Goal: Task Accomplishment & Management: Manage account settings

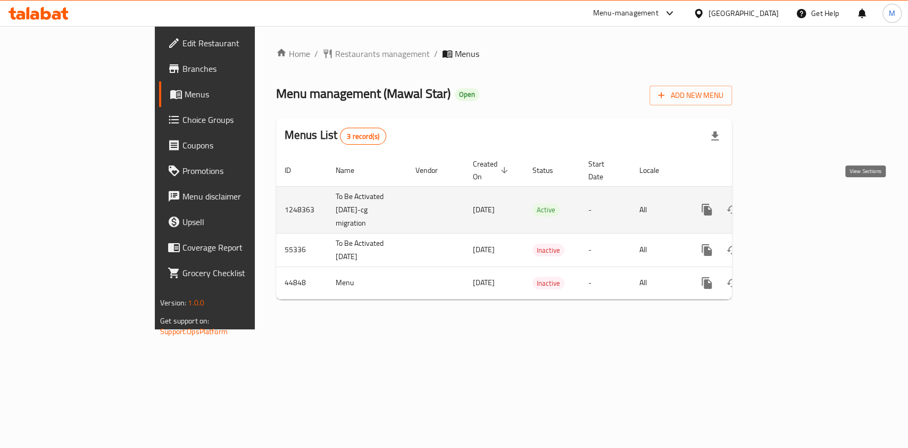
click at [788, 205] on icon "enhanced table" at bounding box center [784, 210] width 10 height 10
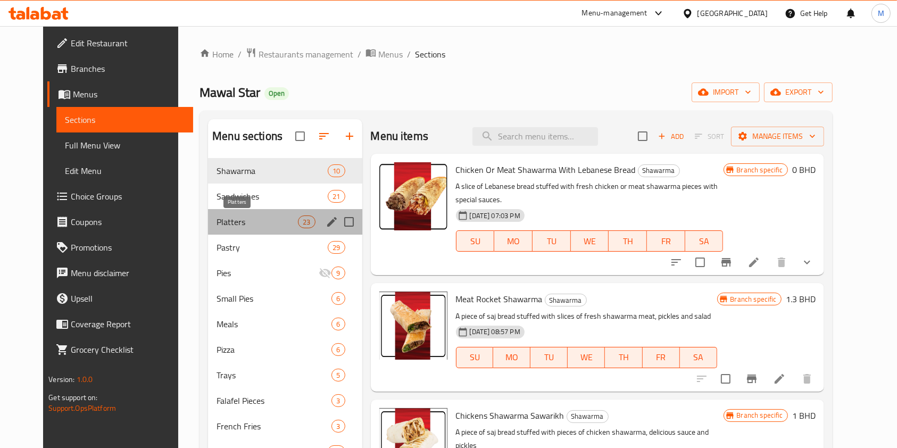
click at [222, 223] on span "Platters" at bounding box center [256, 221] width 81 height 13
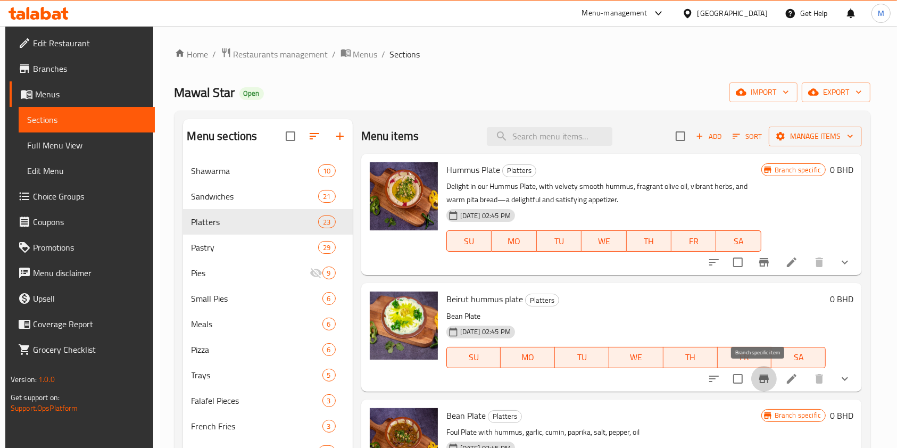
click at [759, 377] on icon "Branch-specific-item" at bounding box center [764, 378] width 10 height 9
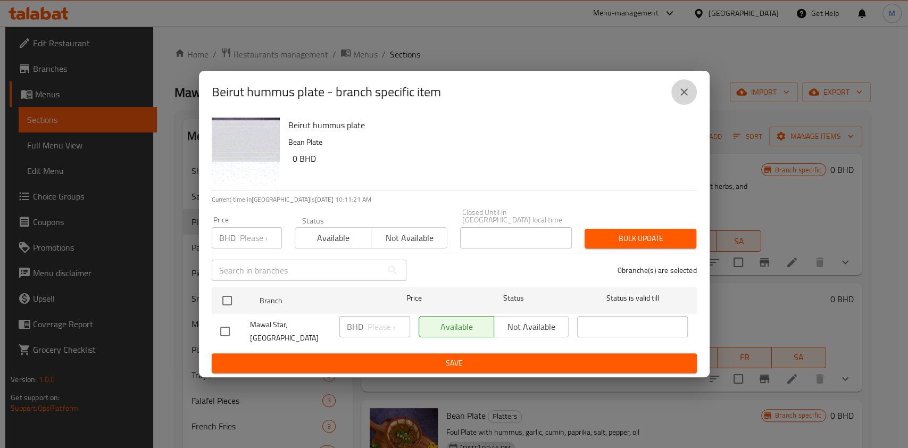
click at [688, 98] on icon "close" at bounding box center [684, 92] width 13 height 13
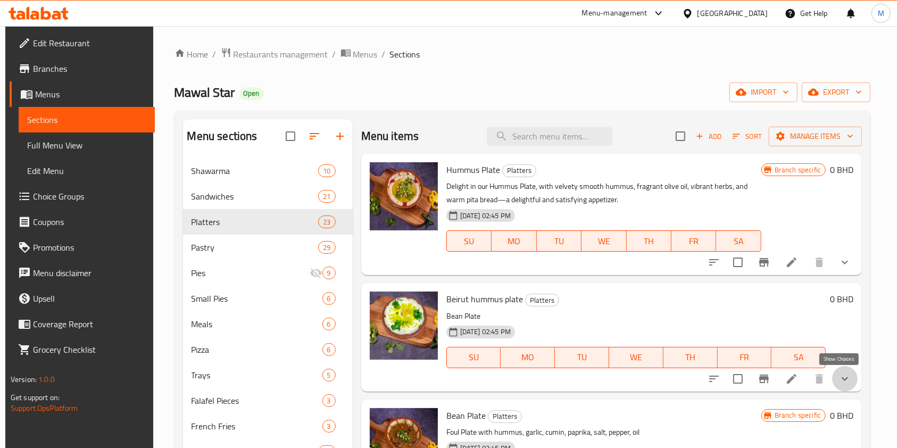
click at [838, 380] on icon "show more" at bounding box center [844, 378] width 13 height 13
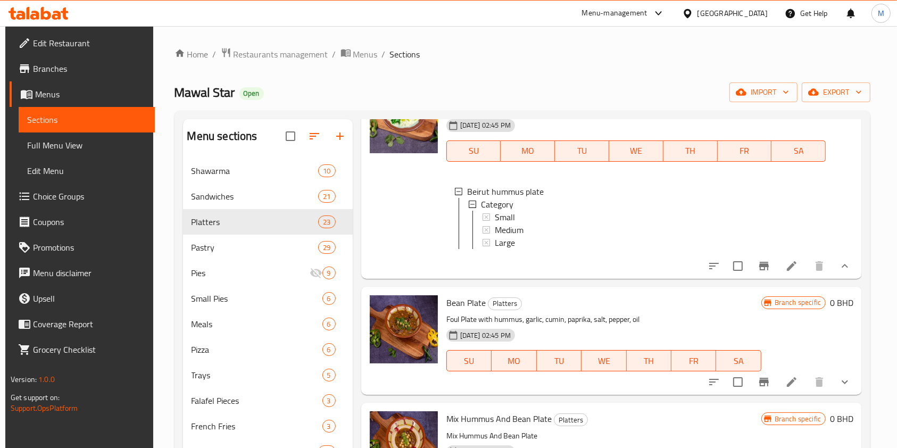
scroll to position [241, 0]
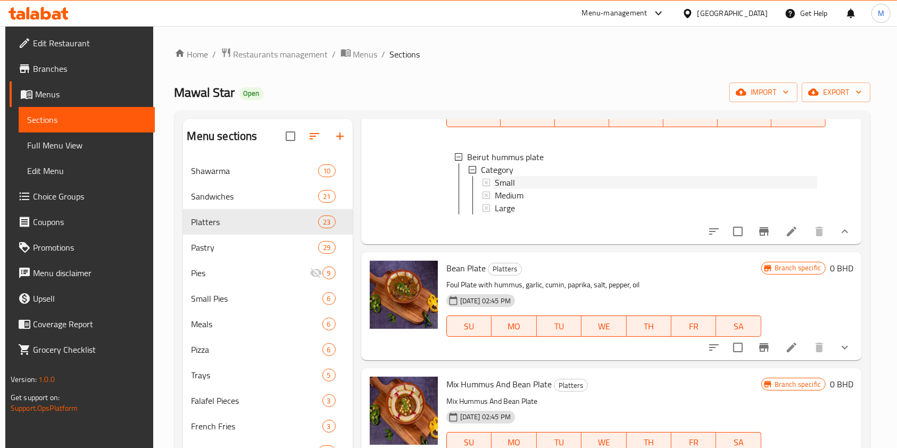
click at [504, 183] on span "Small" at bounding box center [505, 182] width 20 height 13
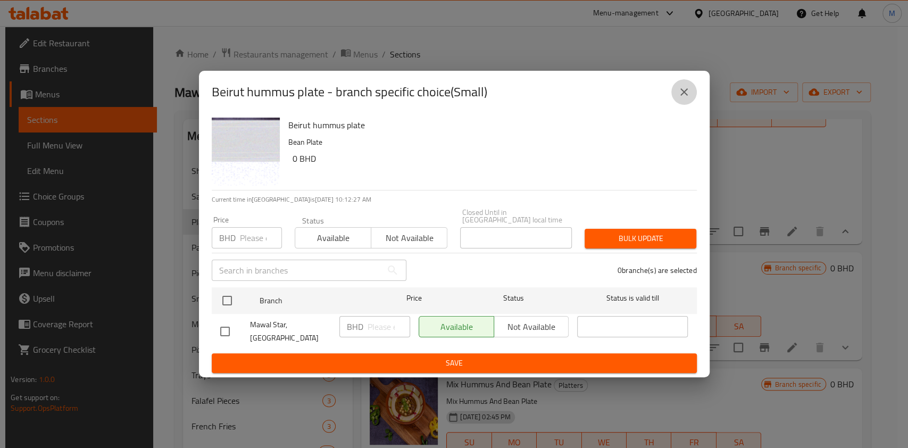
click at [680, 97] on icon "close" at bounding box center [684, 92] width 13 height 13
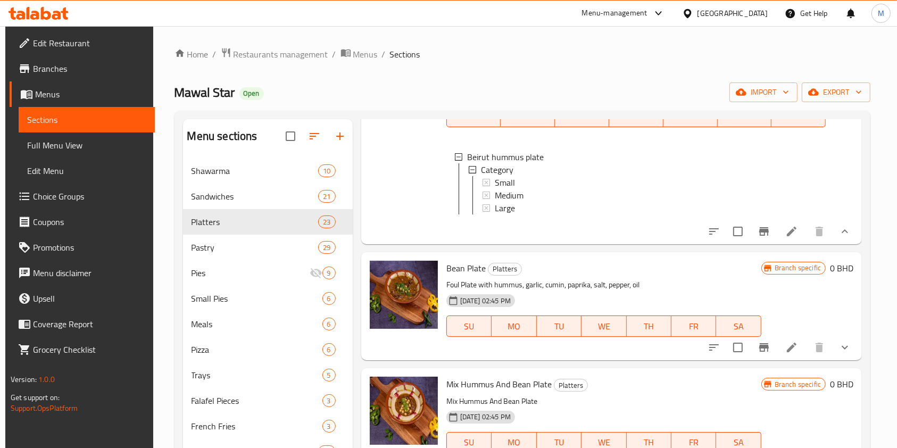
scroll to position [120, 0]
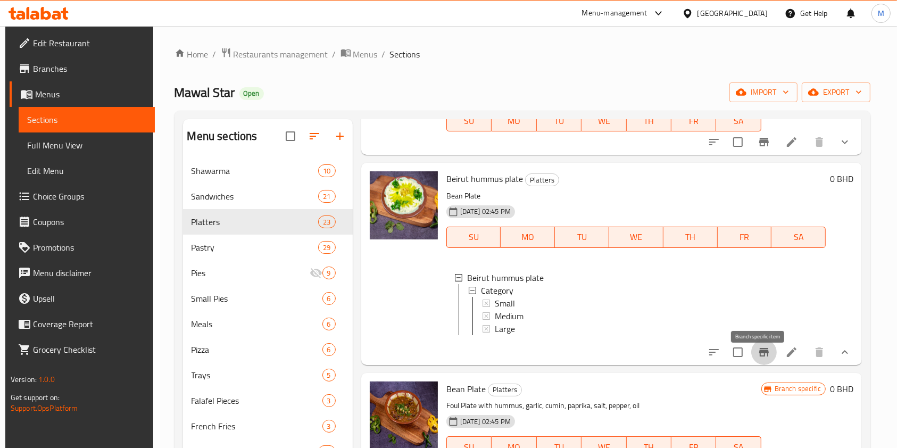
click at [757, 358] on icon "Branch-specific-item" at bounding box center [763, 352] width 13 height 13
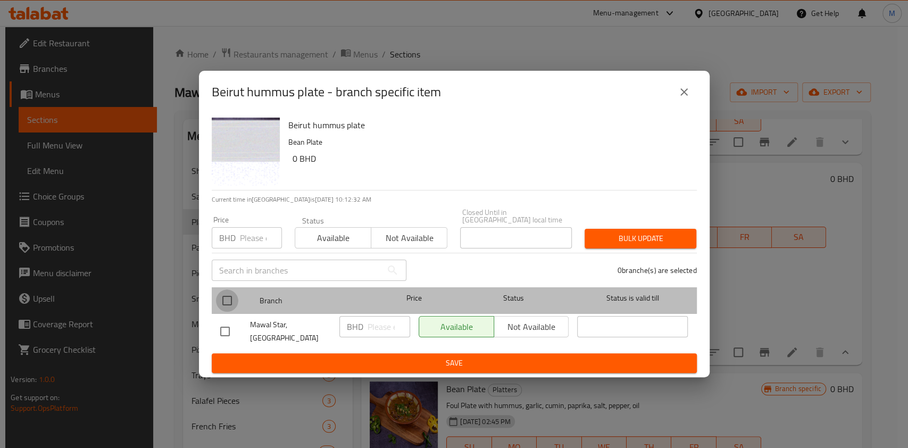
click at [228, 300] on input "checkbox" at bounding box center [227, 300] width 22 height 22
checkbox input "true"
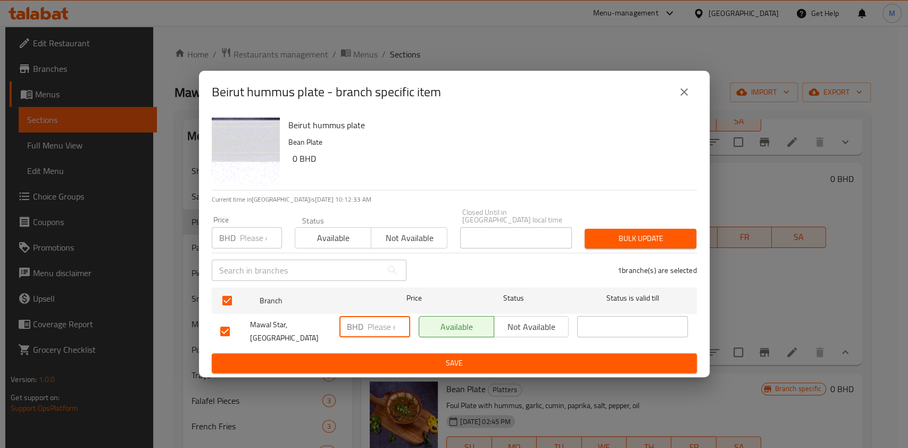
click at [368, 325] on input "number" at bounding box center [388, 326] width 43 height 21
type input "0"
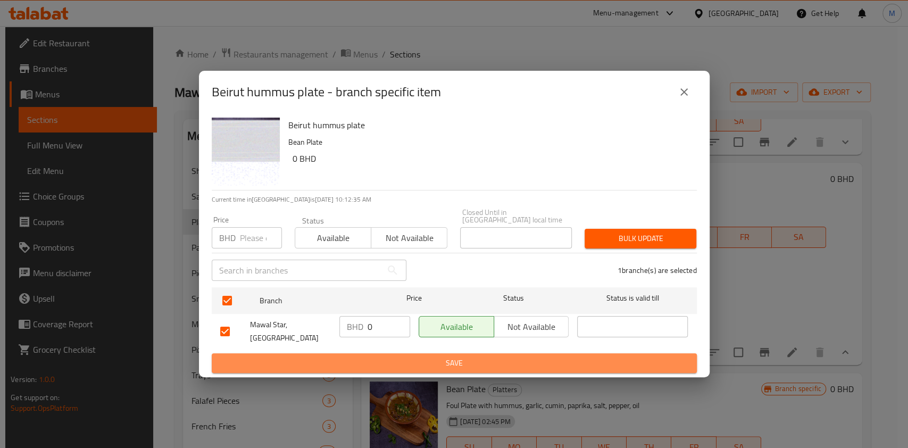
click at [370, 360] on span "Save" at bounding box center [454, 362] width 468 height 13
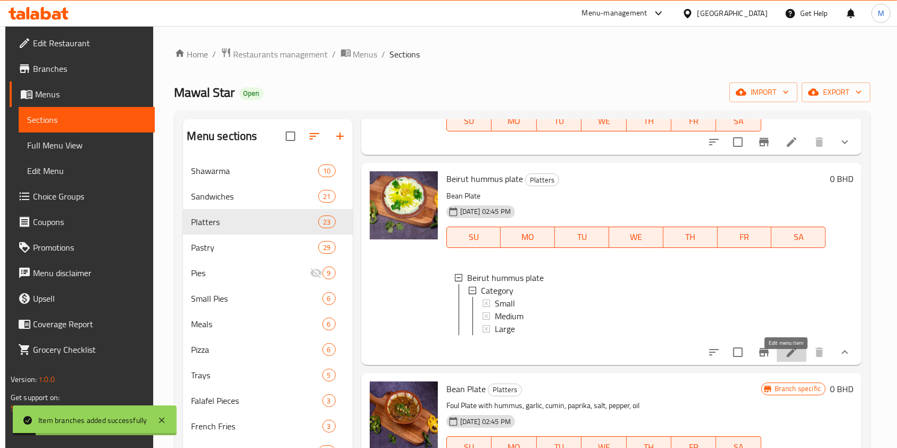
click at [785, 358] on icon at bounding box center [791, 352] width 13 height 13
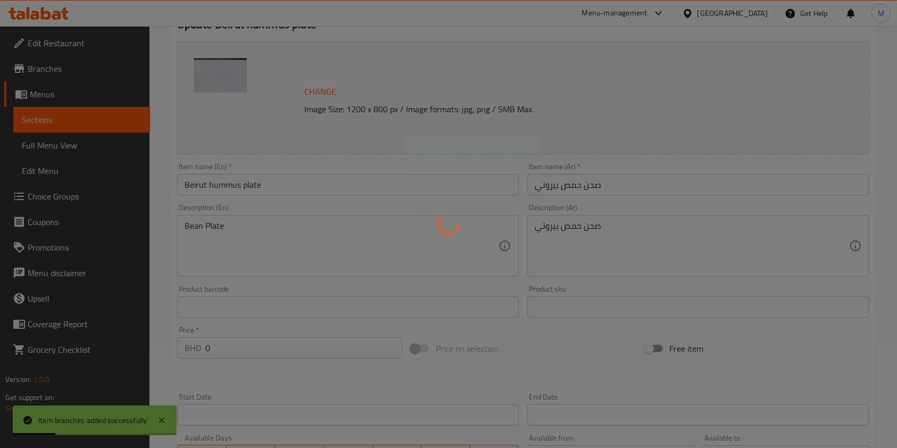
type input "0"
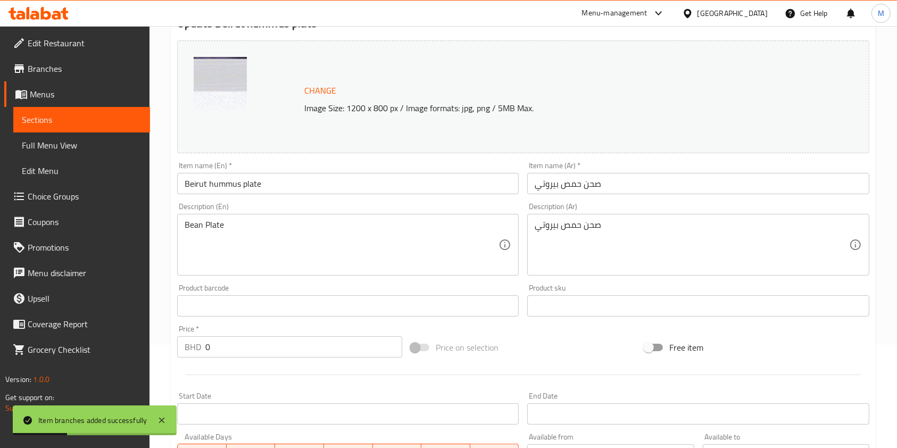
scroll to position [336, 0]
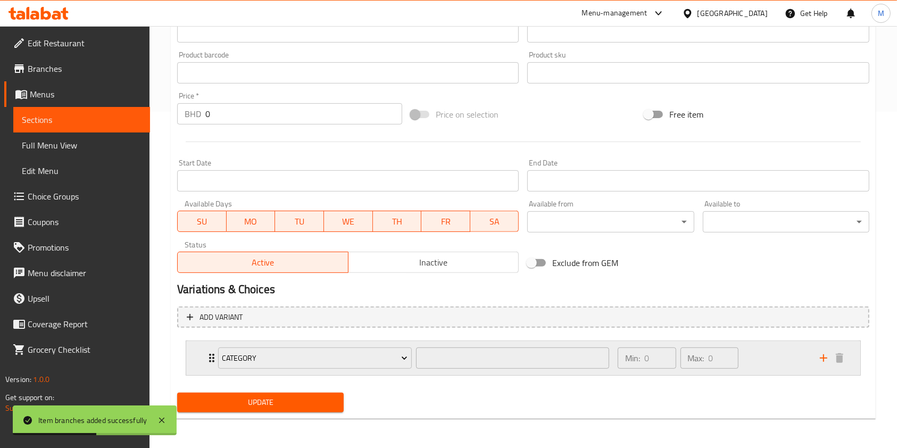
click at [762, 357] on div "Min: 0 ​ Max: 0 ​" at bounding box center [712, 358] width 202 height 34
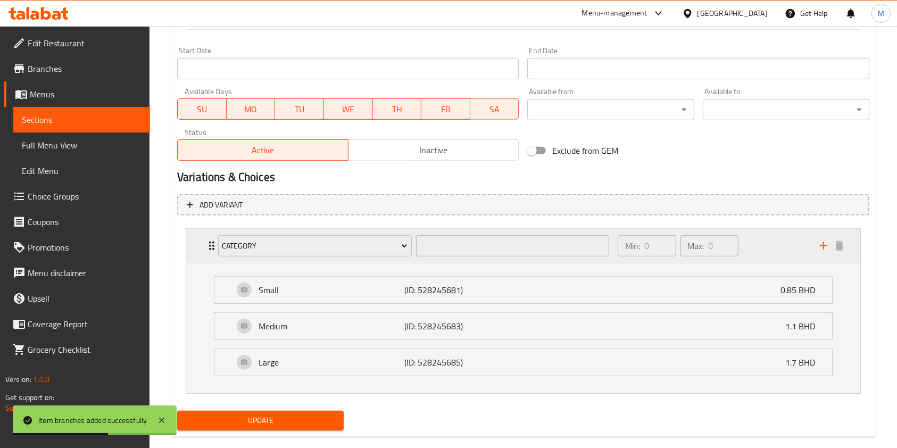
scroll to position [449, 0]
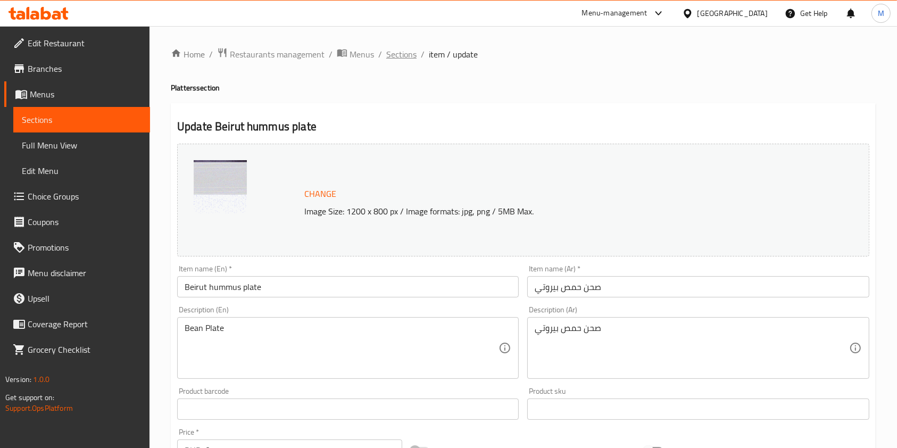
click at [413, 59] on span "Sections" at bounding box center [401, 54] width 30 height 13
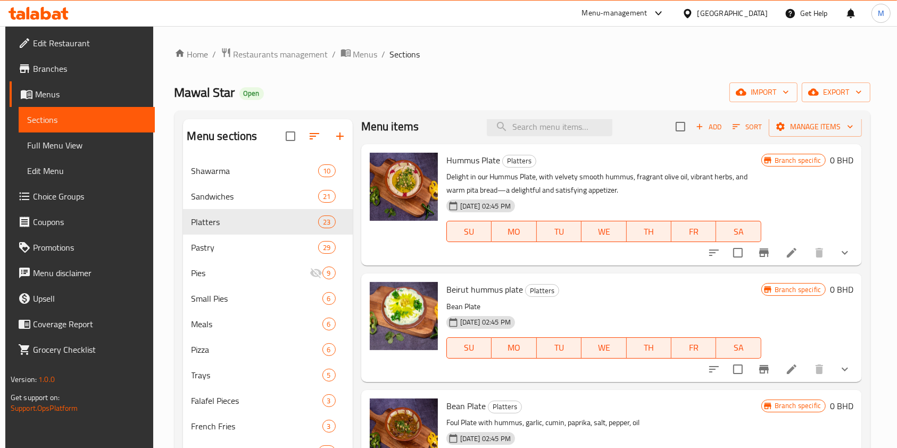
scroll to position [11, 0]
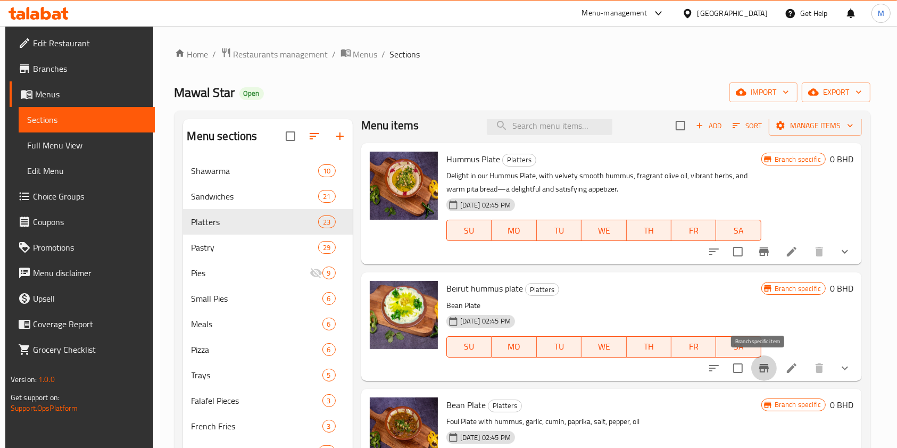
click at [759, 366] on icon "Branch-specific-item" at bounding box center [764, 368] width 10 height 9
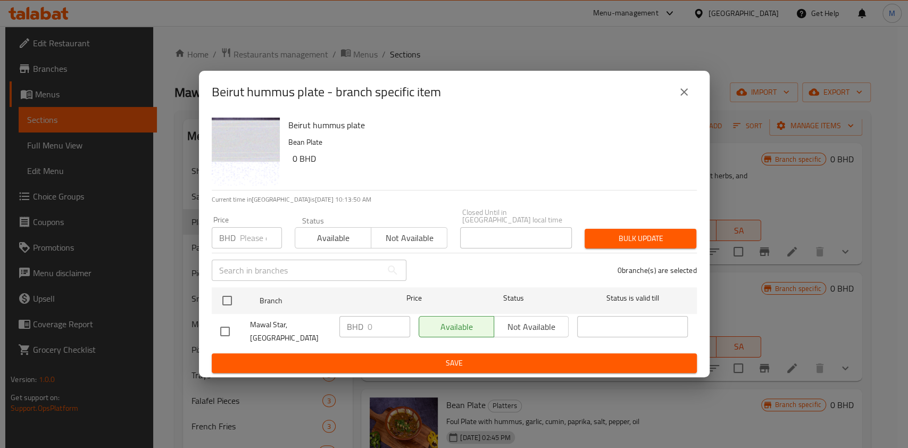
click at [682, 96] on icon "close" at bounding box center [683, 91] width 7 height 7
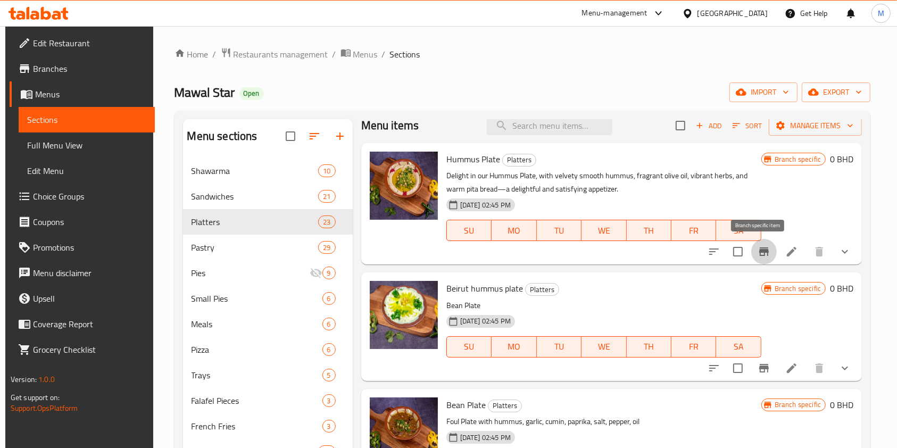
click at [757, 253] on icon "Branch-specific-item" at bounding box center [763, 251] width 13 height 13
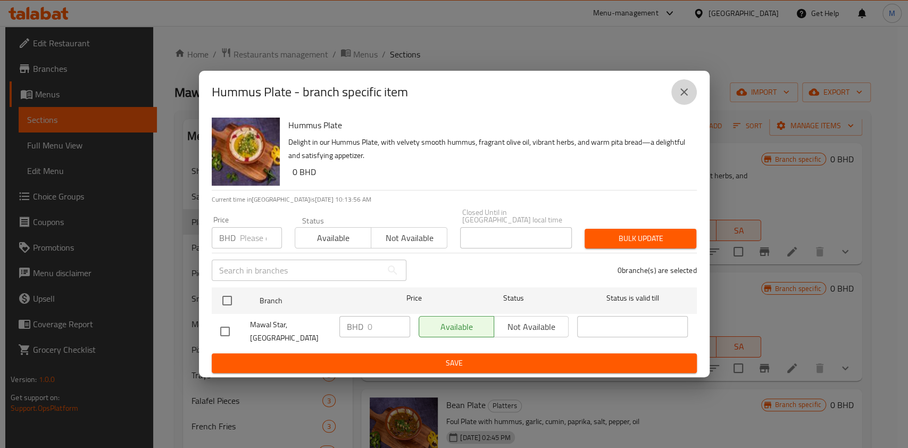
drag, startPoint x: 682, startPoint y: 104, endPoint x: 789, endPoint y: 300, distance: 223.0
click at [789, 300] on div "Hummus Plate - branch specific item Hummus Plate Delight in our Hummus Plate, w…" at bounding box center [454, 224] width 908 height 448
click at [679, 89] on button "close" at bounding box center [684, 92] width 26 height 26
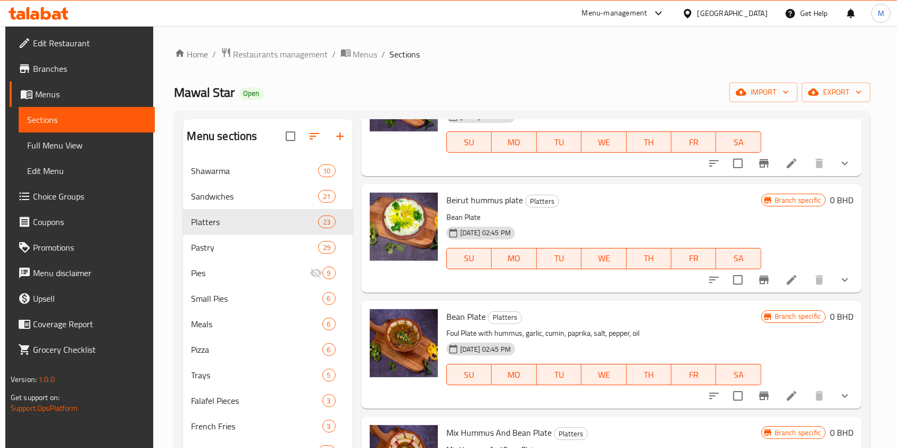
scroll to position [100, 0]
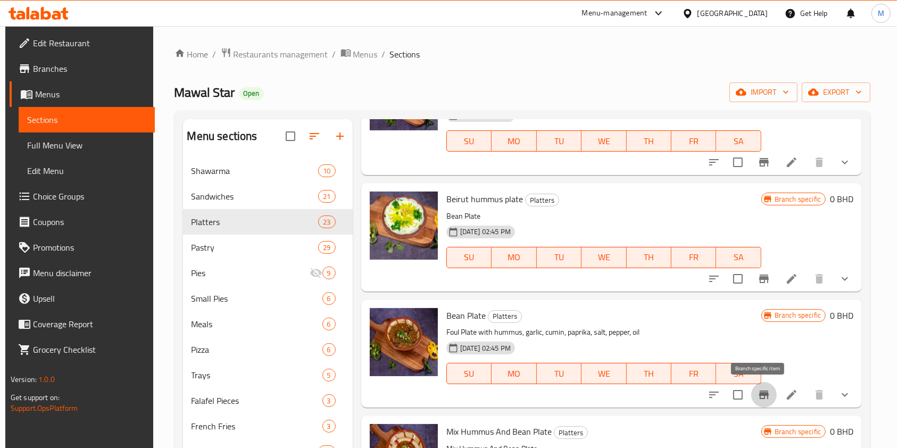
click at [759, 400] on icon "Branch-specific-item" at bounding box center [763, 394] width 13 height 13
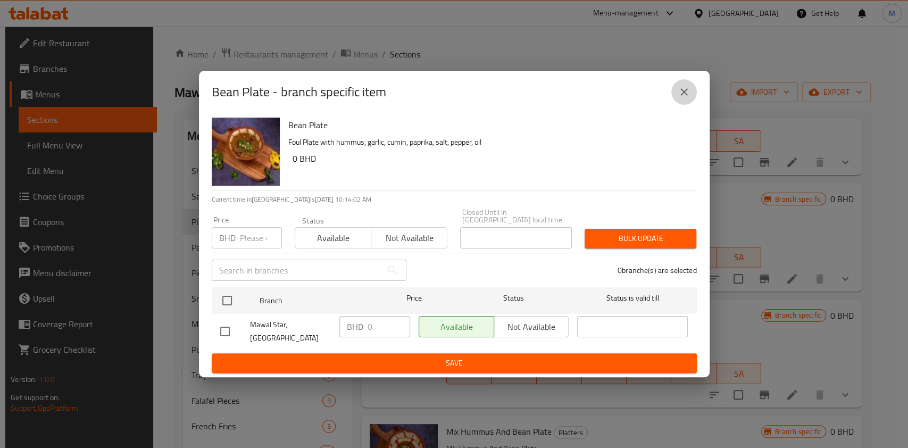
click at [684, 96] on icon "close" at bounding box center [683, 91] width 7 height 7
